Goal: Transaction & Acquisition: Book appointment/travel/reservation

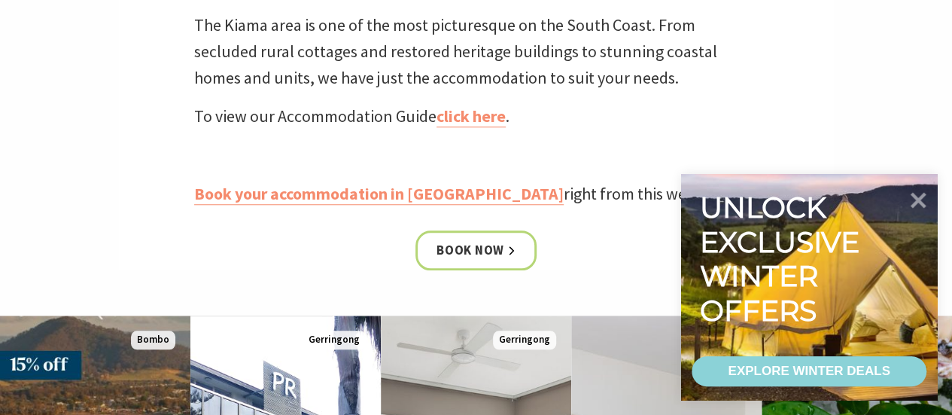
scroll to position [677, 0]
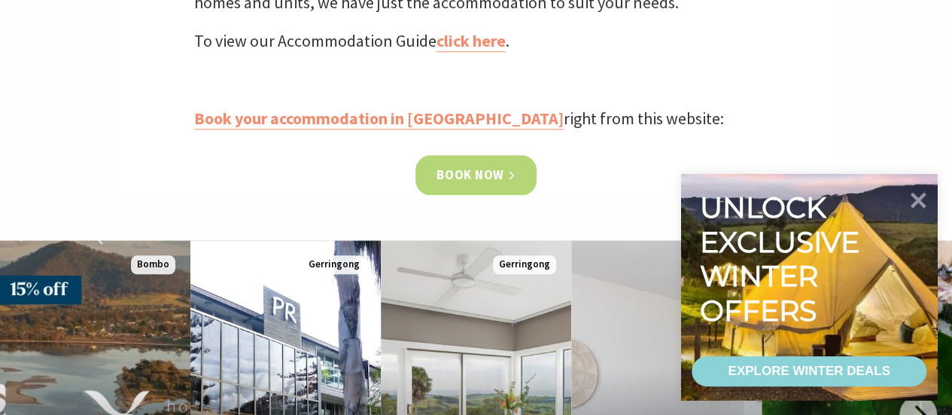
click at [465, 177] on link "Book now" at bounding box center [475, 175] width 121 height 40
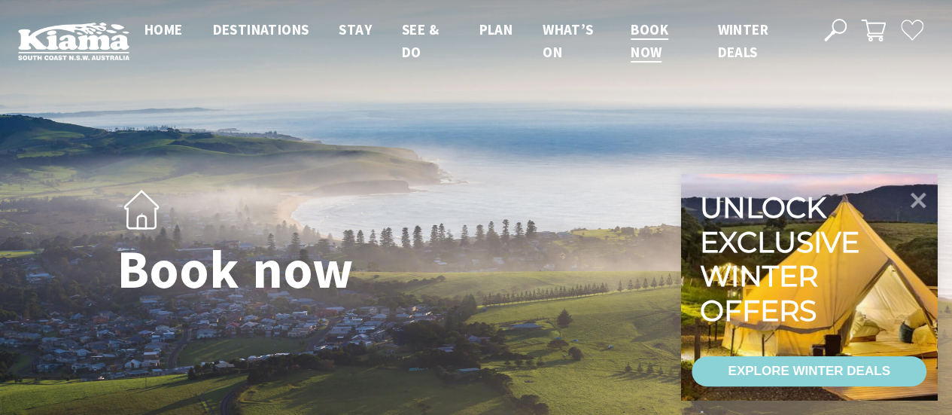
select select "3"
select select "2"
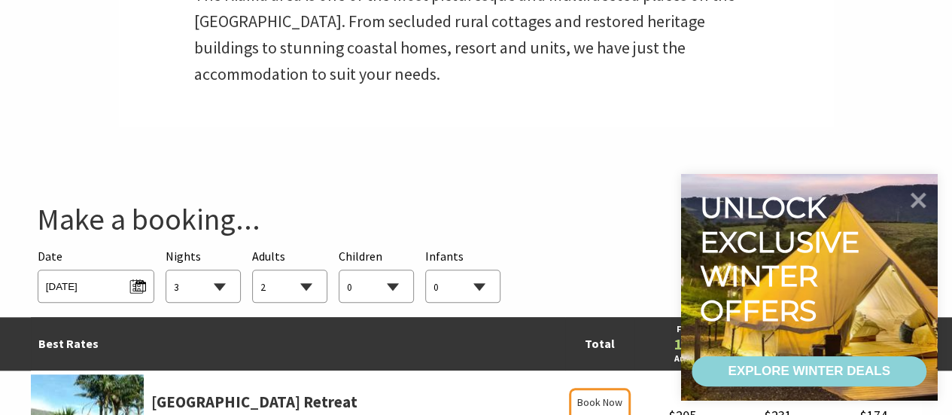
scroll to position [752, 0]
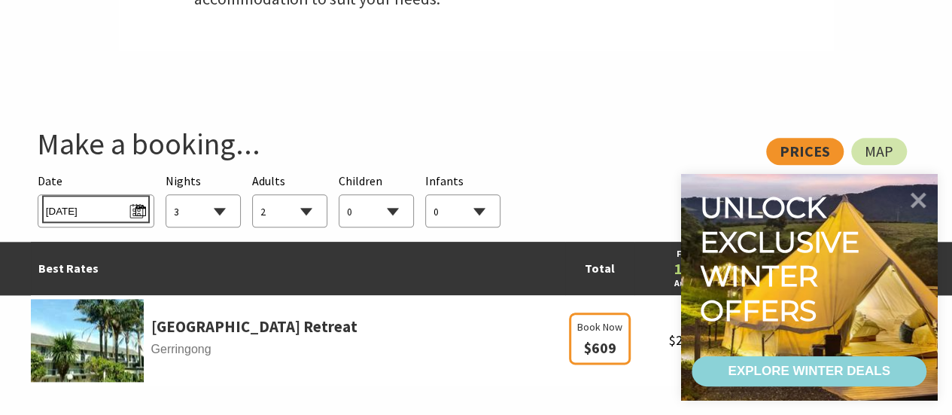
click at [138, 208] on span "[DATE]" at bounding box center [96, 209] width 100 height 20
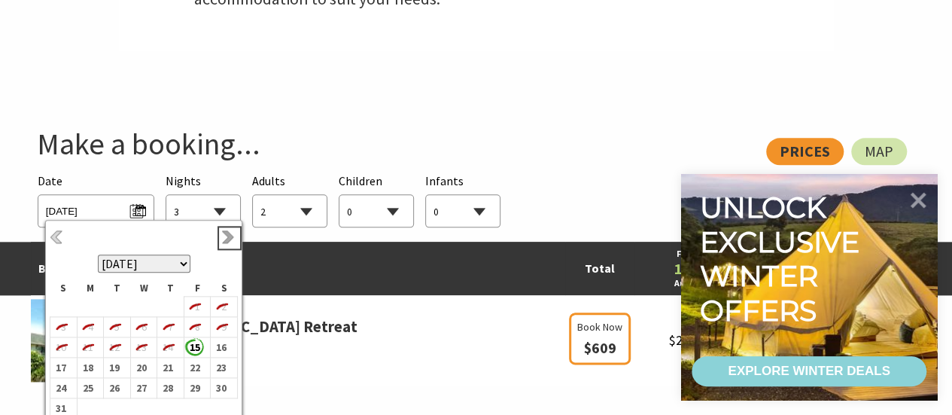
click at [229, 238] on link "Next" at bounding box center [229, 237] width 17 height 17
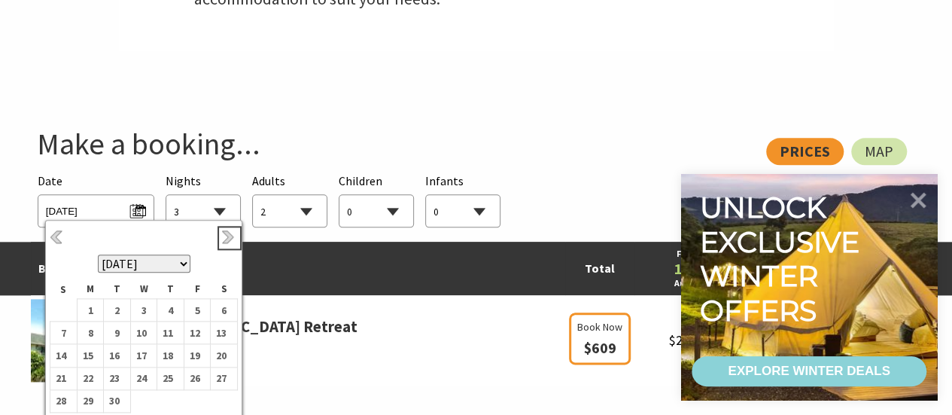
click at [229, 238] on link "Next" at bounding box center [229, 237] width 17 height 17
click at [140, 377] on b "24" at bounding box center [141, 378] width 20 height 20
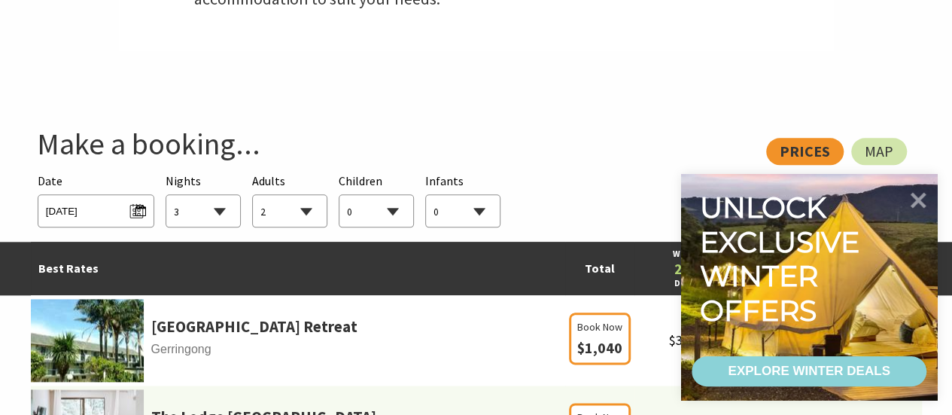
click at [214, 211] on select "1 2 3 4 5 6 7 8 9 10 11 12 13 14 15 16 17 18 19 20 21 22 23 24 25 26 27 28 29 30" at bounding box center [203, 211] width 74 height 33
select select "5"
click at [166, 195] on select "1 2 3 4 5 6 7 8 9 10 11 12 13 14 15 16 17 18 19 20 21 22 23 24 25 26 27 28 29 30" at bounding box center [203, 211] width 74 height 33
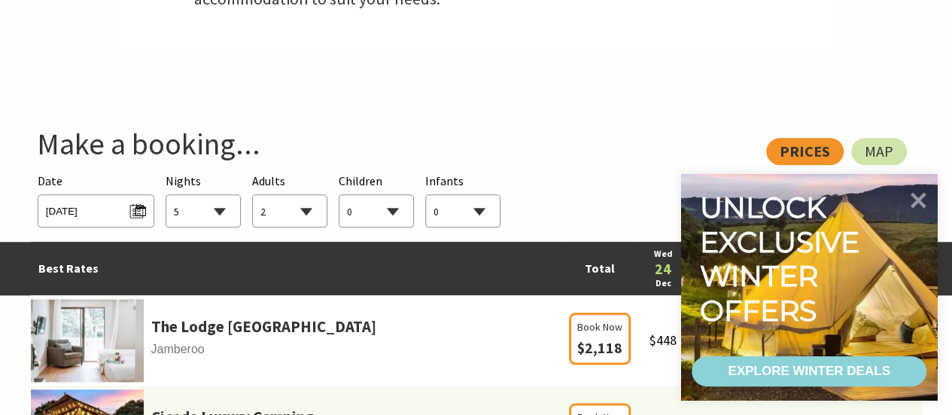
click at [296, 211] on select "0 1 2 3 4 5 6 7 8 9 10 11 12 13 14 15 16 17 18 19 20 21 22 23 24 25 26 27 28 29…" at bounding box center [290, 211] width 74 height 33
select select "6"
click at [253, 195] on select "0 1 2 3 4 5 6 7 8 9 10 11 12 13 14 15 16 17 18 19 20 21 22 23 24 25 26 27 28 29…" at bounding box center [290, 211] width 74 height 33
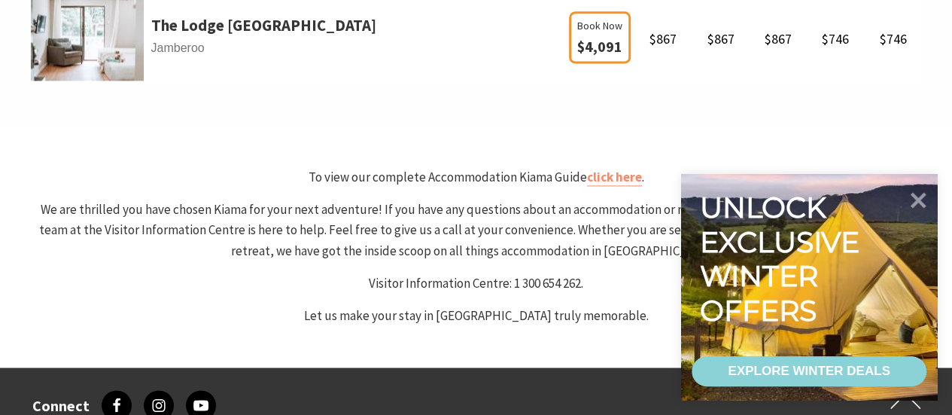
scroll to position [978, 0]
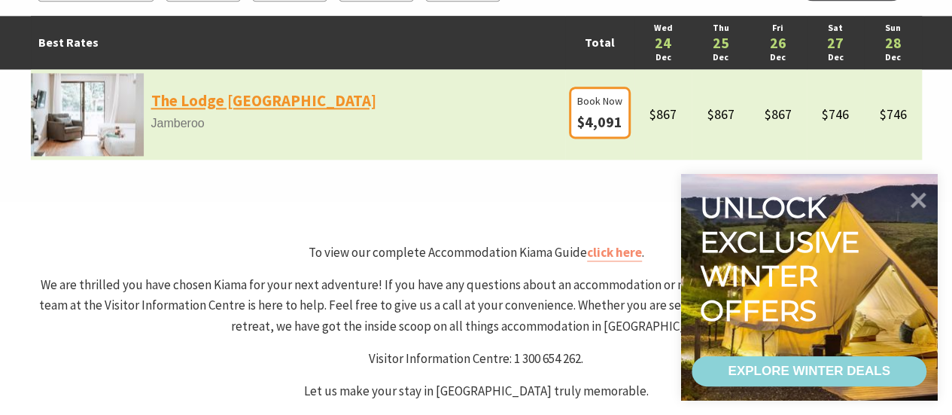
click at [228, 102] on link "The Lodge [GEOGRAPHIC_DATA]" at bounding box center [263, 101] width 225 height 26
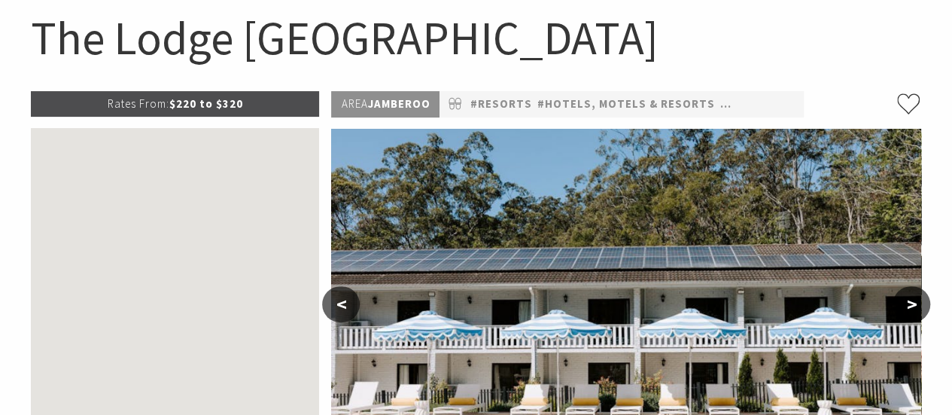
select select "5"
select select "6"
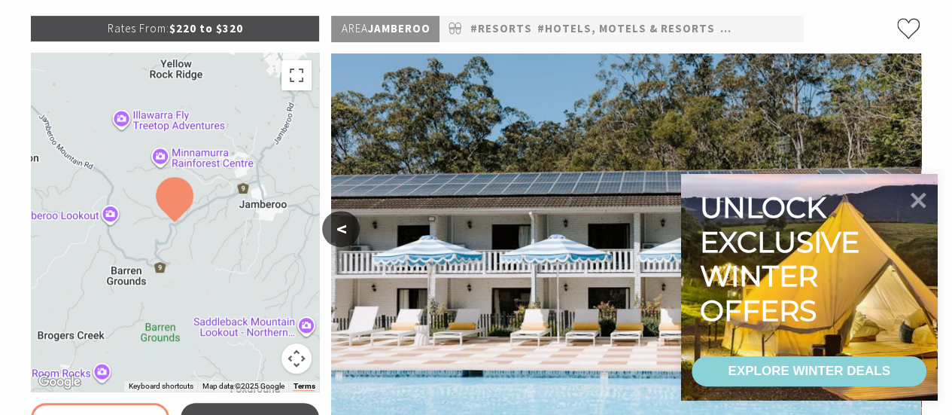
scroll to position [301, 0]
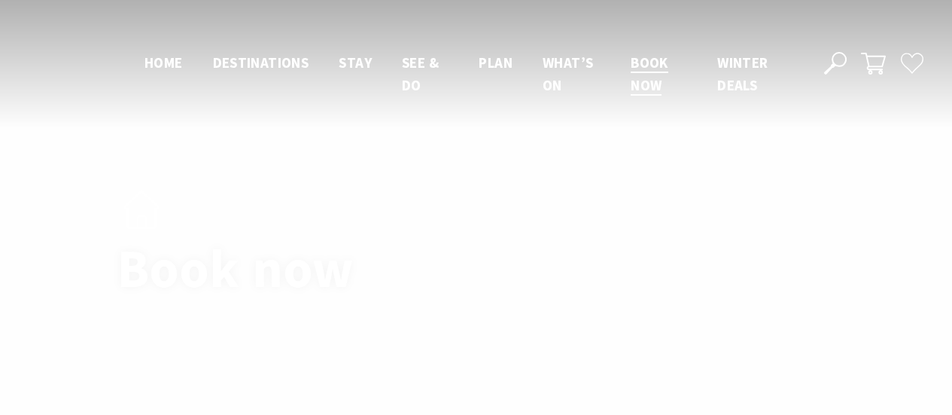
select select "5"
select select "6"
